Goal: Navigation & Orientation: Find specific page/section

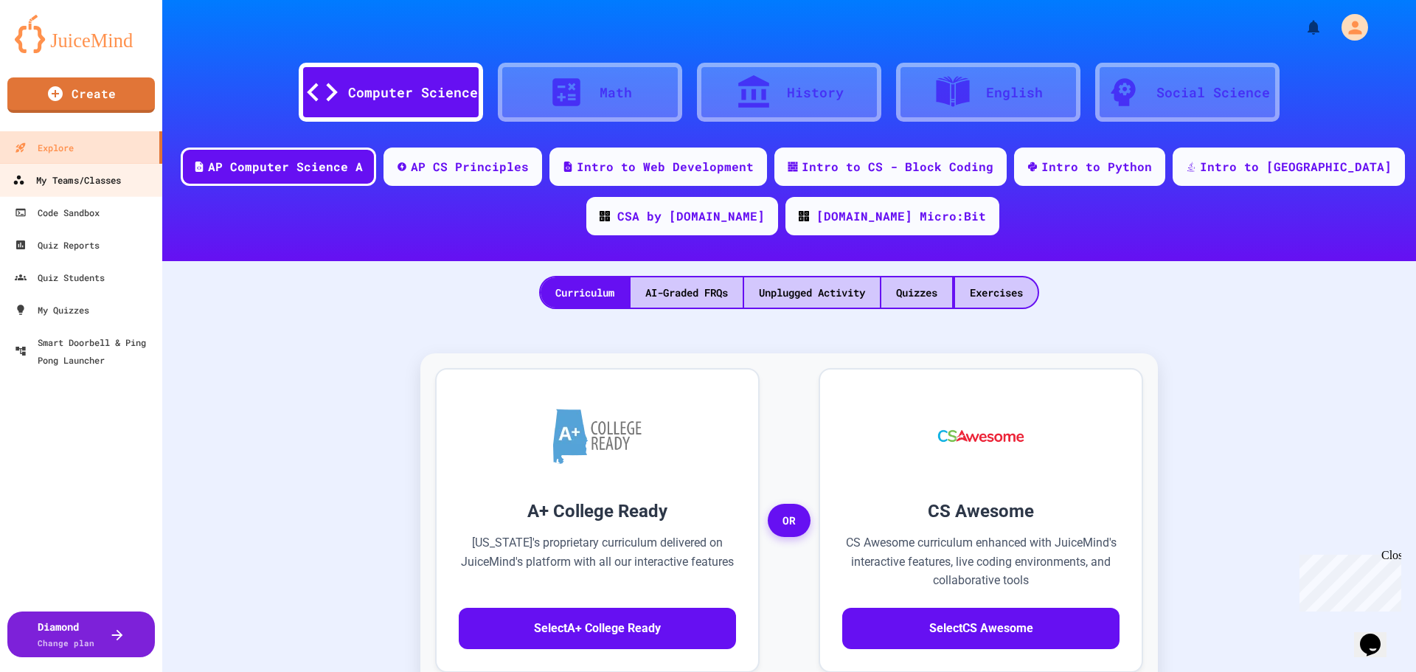
click at [80, 178] on div "My Teams/Classes" at bounding box center [67, 180] width 108 height 18
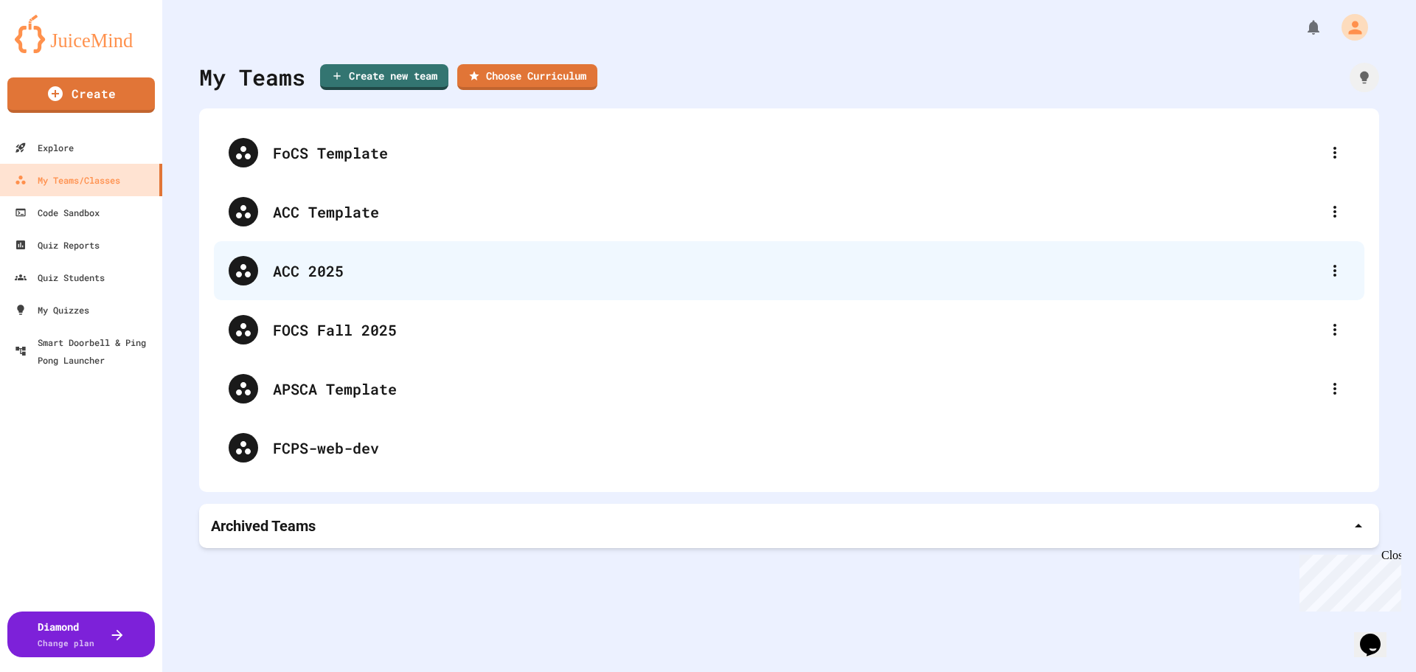
click at [325, 264] on div "ACC 2025" at bounding box center [796, 271] width 1047 height 22
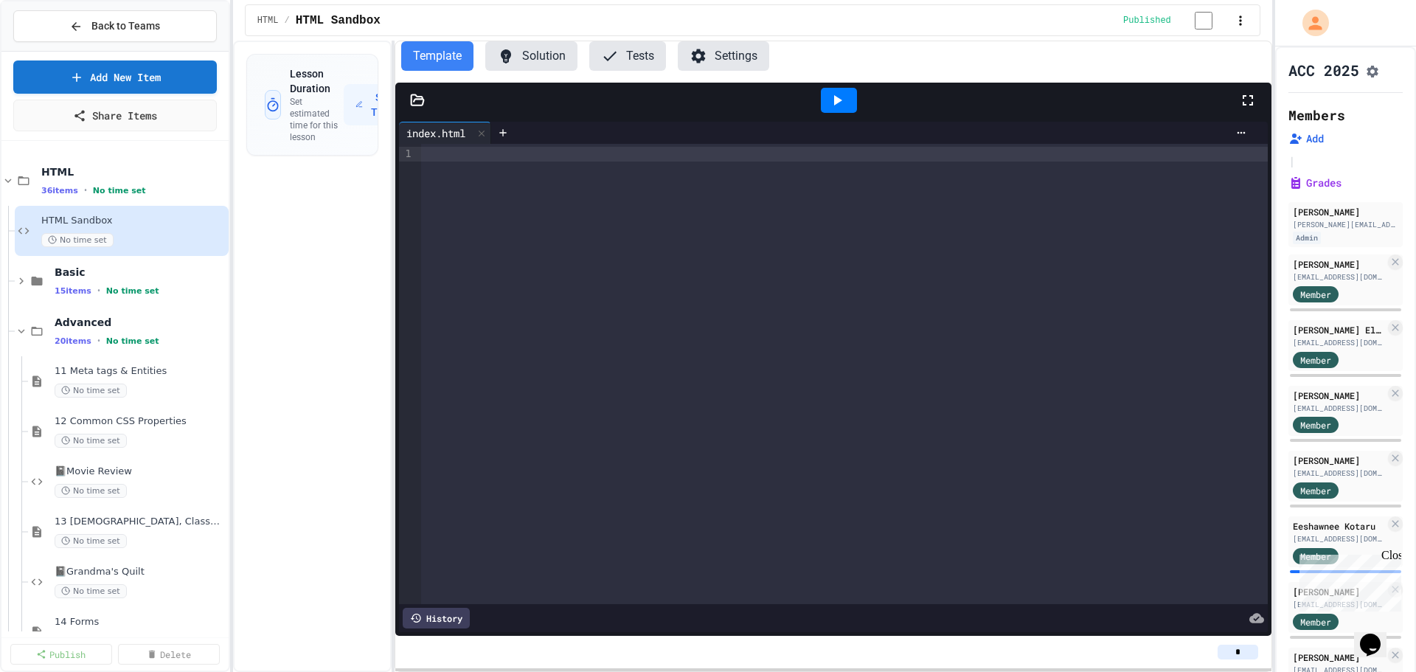
click at [228, 238] on div "Back to Teams Add New Item Share Items HTML 36 items • No time set HTML Sandbox…" at bounding box center [708, 336] width 1416 height 672
click at [15, 328] on icon at bounding box center [21, 331] width 13 height 13
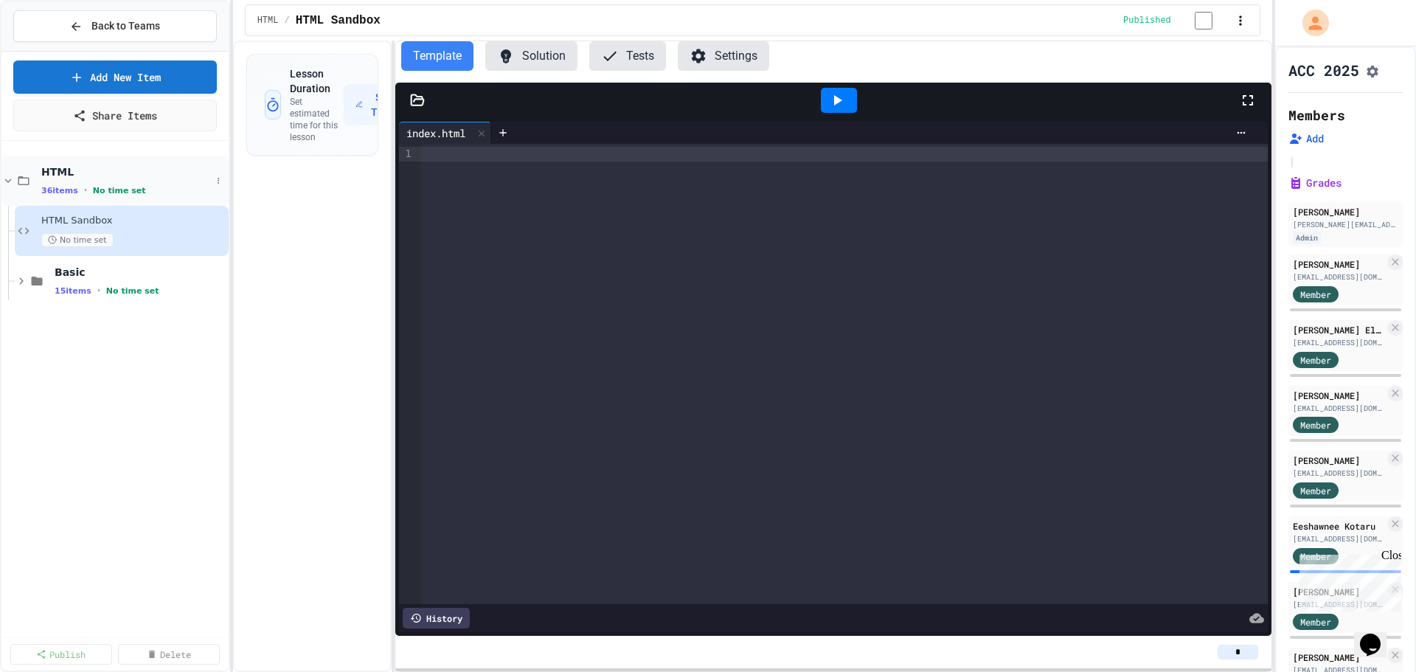
click at [8, 180] on icon at bounding box center [7, 180] width 13 height 13
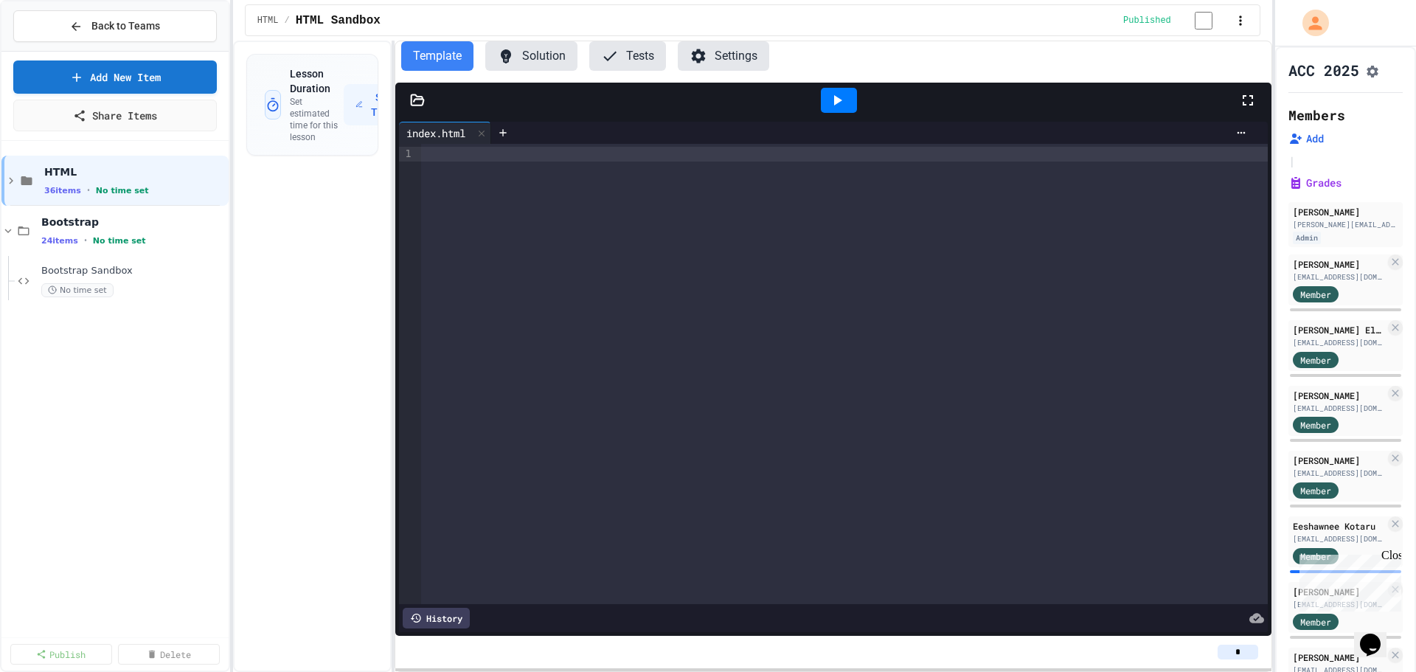
click at [8, 180] on icon at bounding box center [10, 180] width 13 height 13
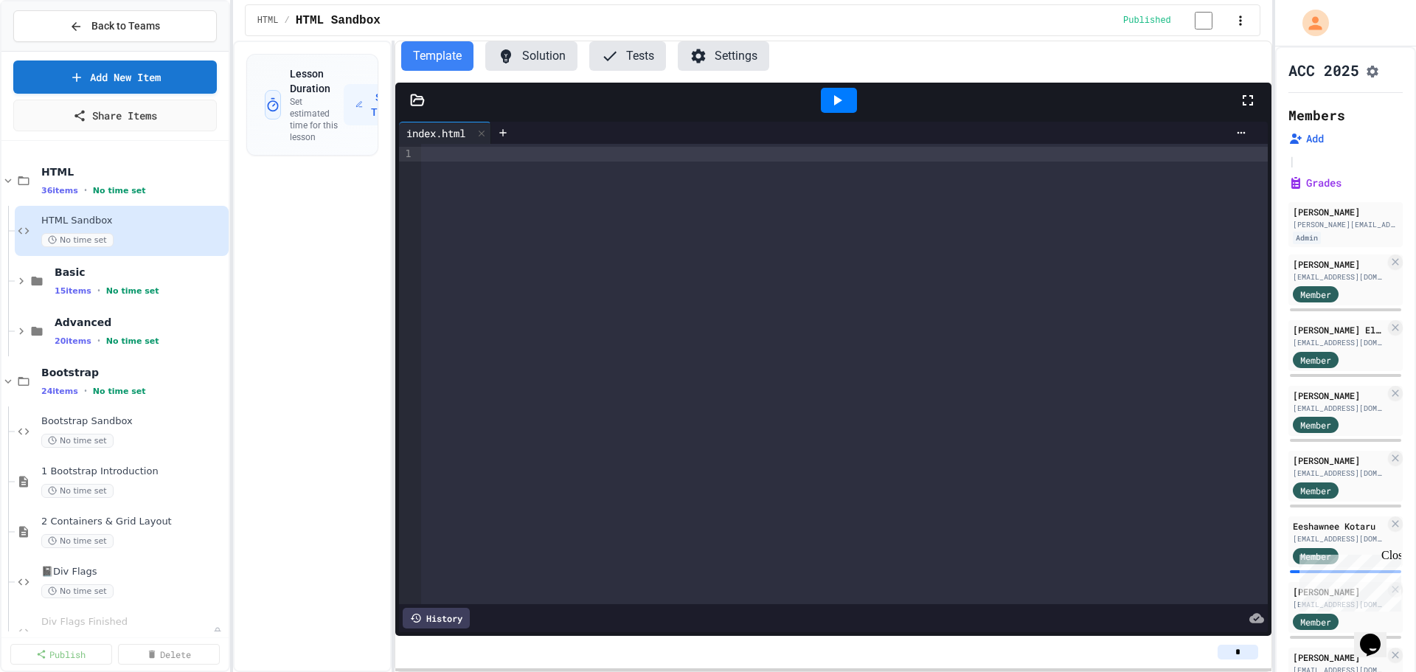
click at [8, 180] on icon at bounding box center [7, 180] width 13 height 13
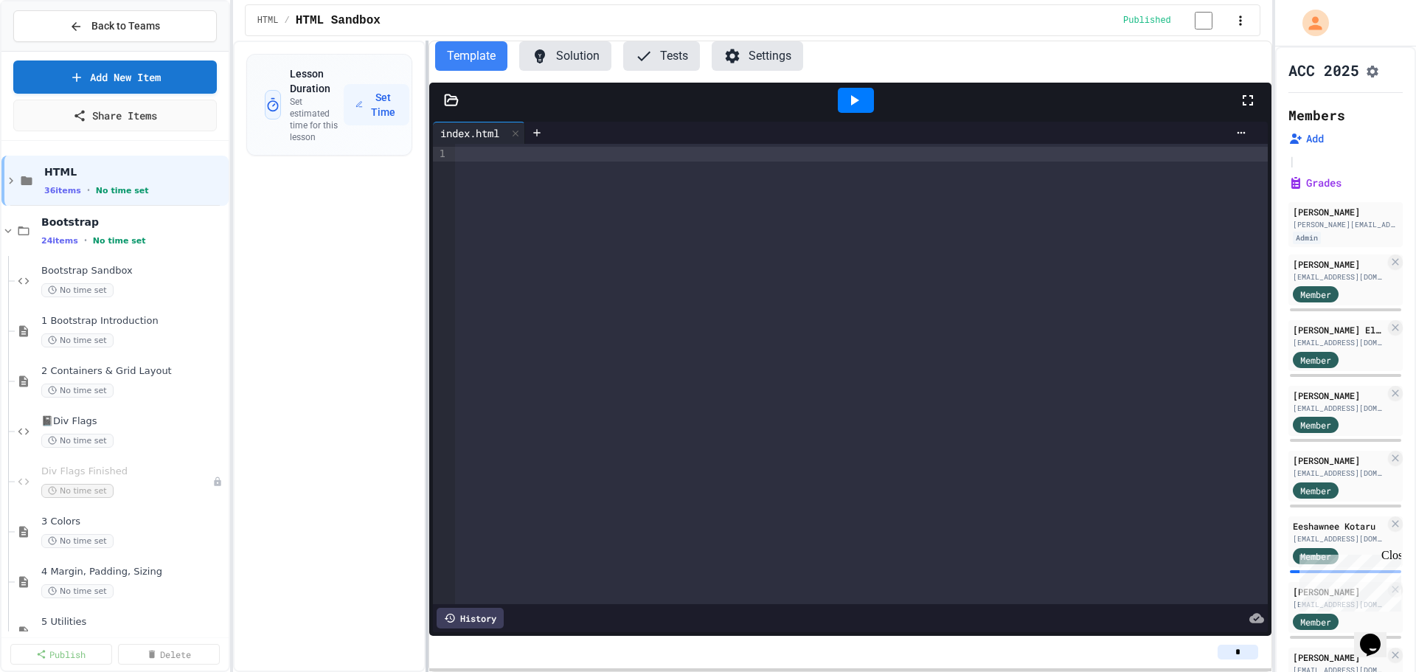
click at [427, 159] on div at bounding box center [427, 356] width 3 height 631
click at [91, 429] on div "📓Div Flags No time set" at bounding box center [126, 431] width 170 height 32
